Goal: Find specific page/section: Locate item on page

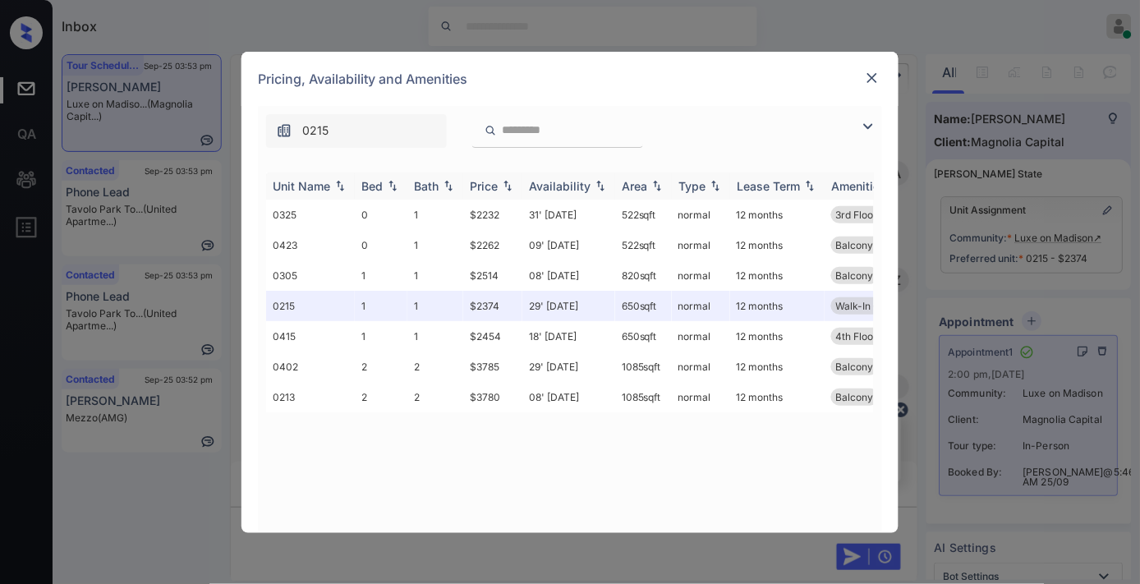
scroll to position [3650, 0]
click at [503, 186] on img at bounding box center [508, 186] width 16 height 12
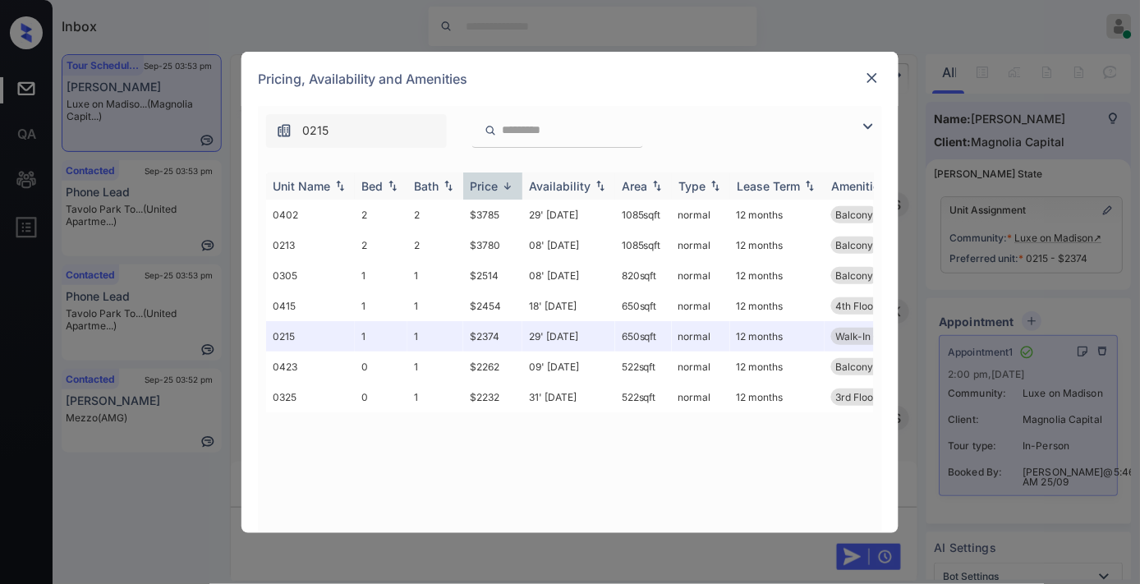
click at [503, 186] on img at bounding box center [508, 186] width 16 height 12
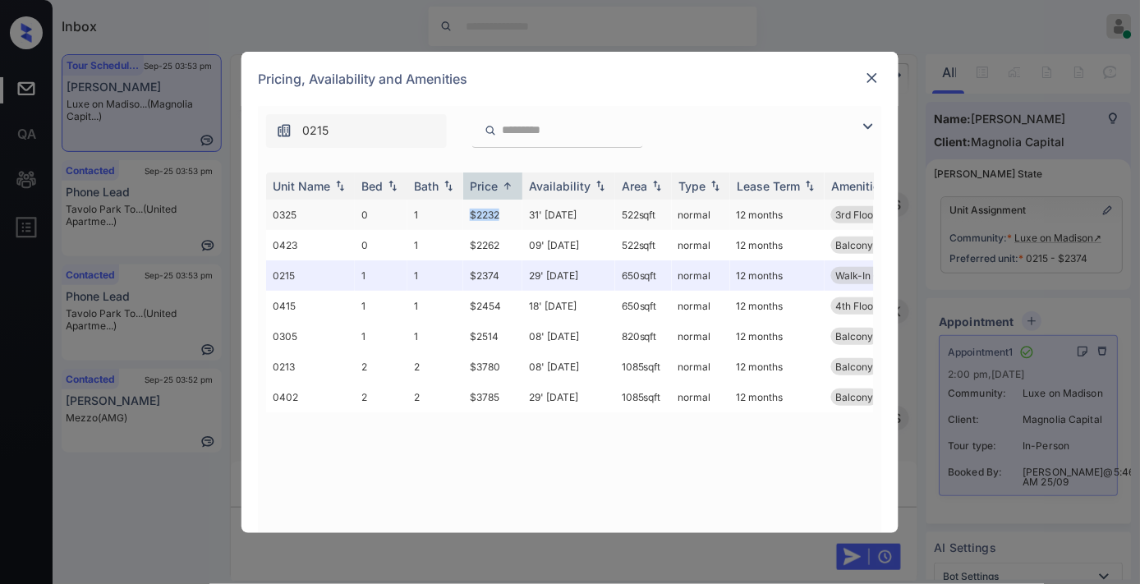
drag, startPoint x: 513, startPoint y: 217, endPoint x: 462, endPoint y: 206, distance: 52.0
click at [462, 206] on tr "0325 0 1 $2232 31' [DATE] 522 sqft normal 12 months 3rd Floor Balcony Small Con…" at bounding box center [695, 215] width 859 height 30
copy tr "$2232"
click at [875, 71] on img at bounding box center [872, 78] width 16 height 16
